Goal: Task Accomplishment & Management: Manage account settings

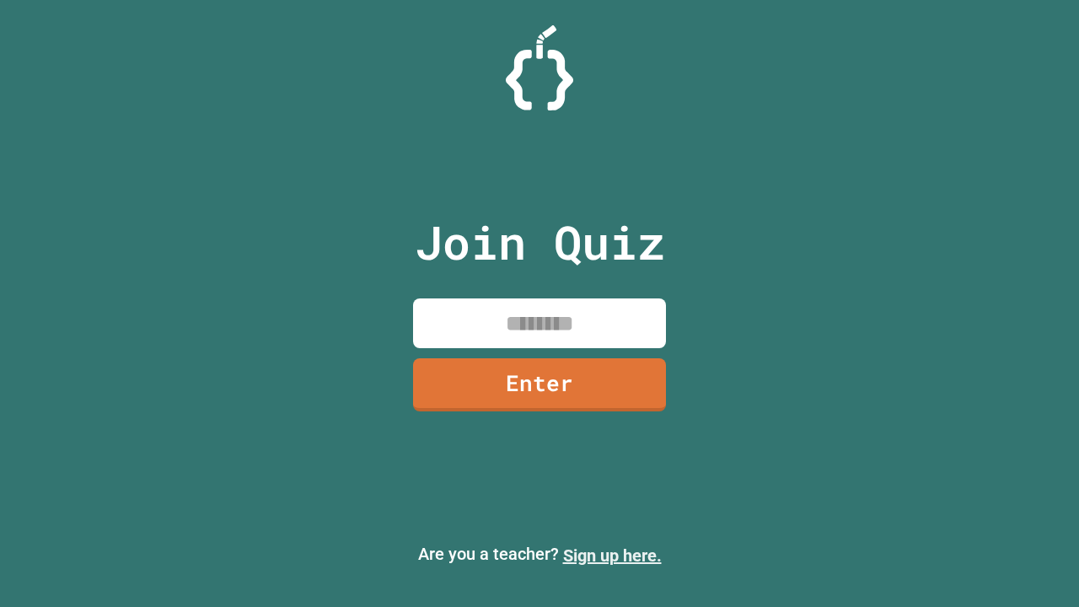
click at [612, 556] on link "Sign up here." at bounding box center [612, 556] width 99 height 20
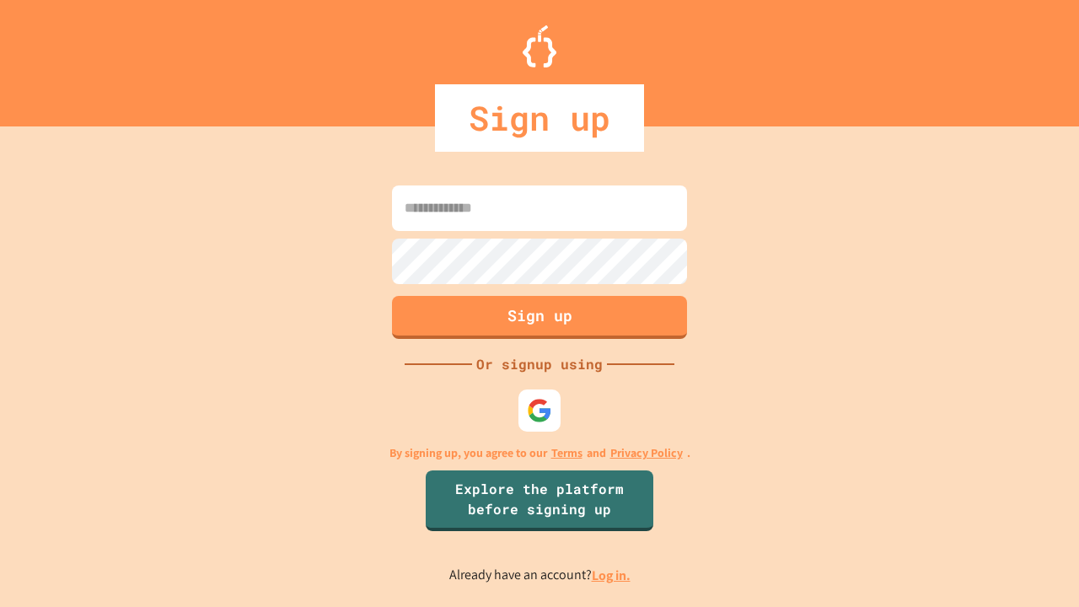
click at [612, 575] on link "Log in." at bounding box center [611, 576] width 39 height 18
